Goal: Check status

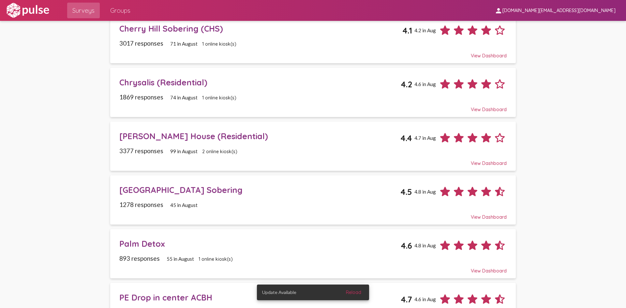
scroll to position [163, 0]
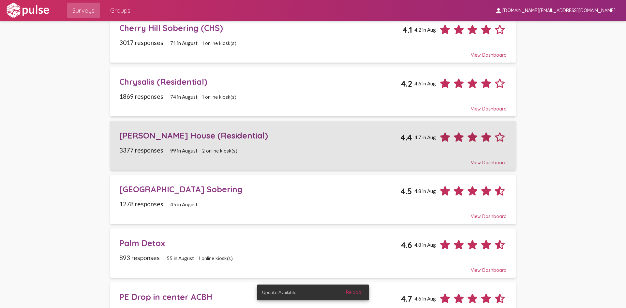
click at [218, 136] on div "[PERSON_NAME] House (Residential)" at bounding box center [259, 136] width 281 height 10
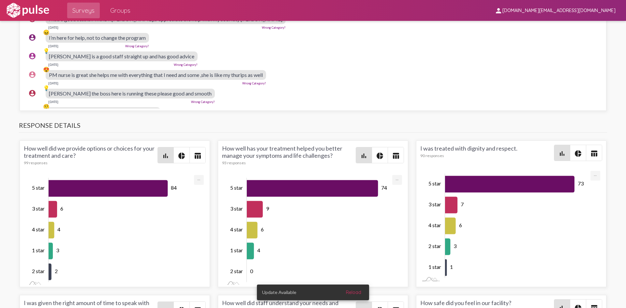
scroll to position [816, 0]
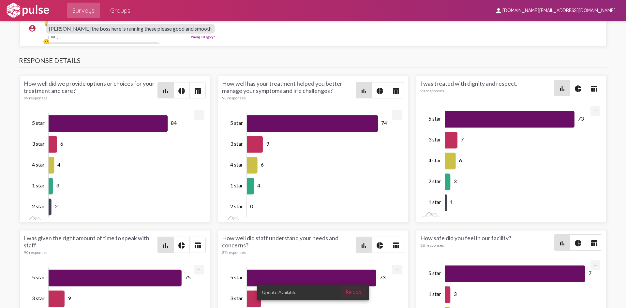
click at [359, 294] on span "Reload" at bounding box center [353, 293] width 15 height 6
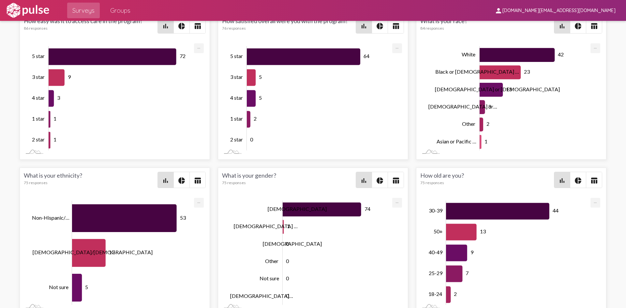
scroll to position [1214, 0]
